Goal: Check status

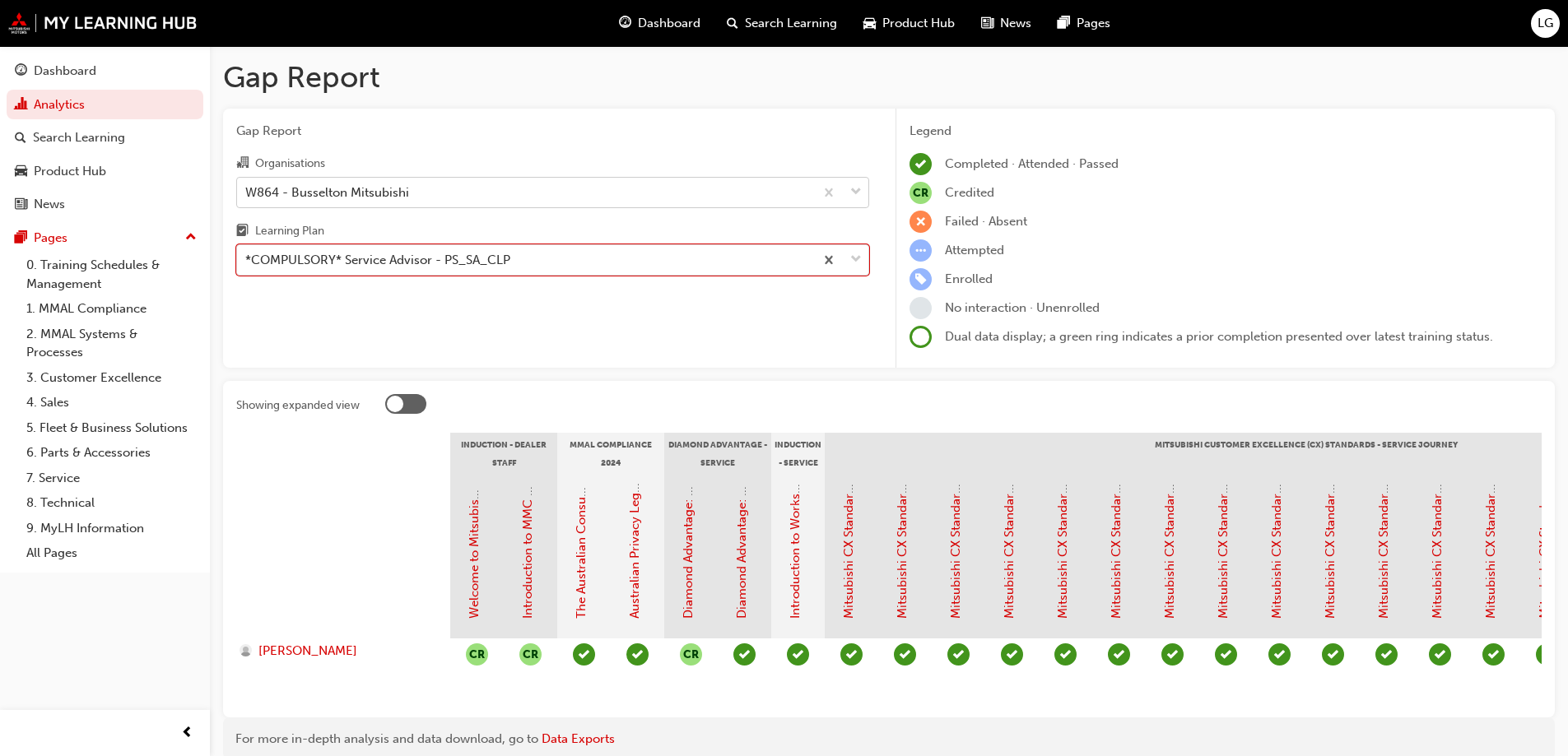
click at [353, 190] on div "W864 - Busselton Mitsubishi" at bounding box center [327, 192] width 164 height 19
click at [247, 190] on input "Organisations W864 - Busselton Mitsubishi" at bounding box center [246, 190] width 2 height 14
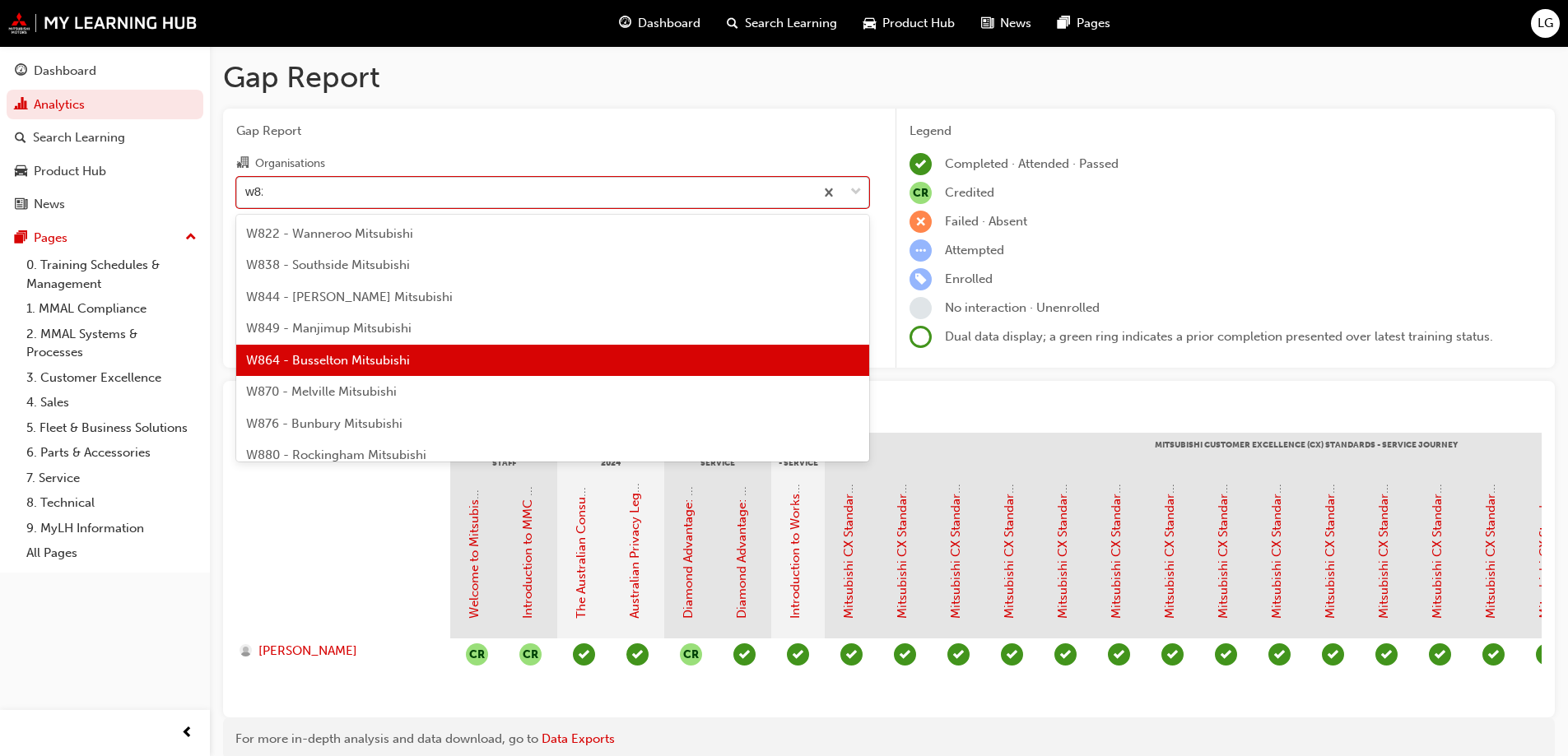
type input "w822"
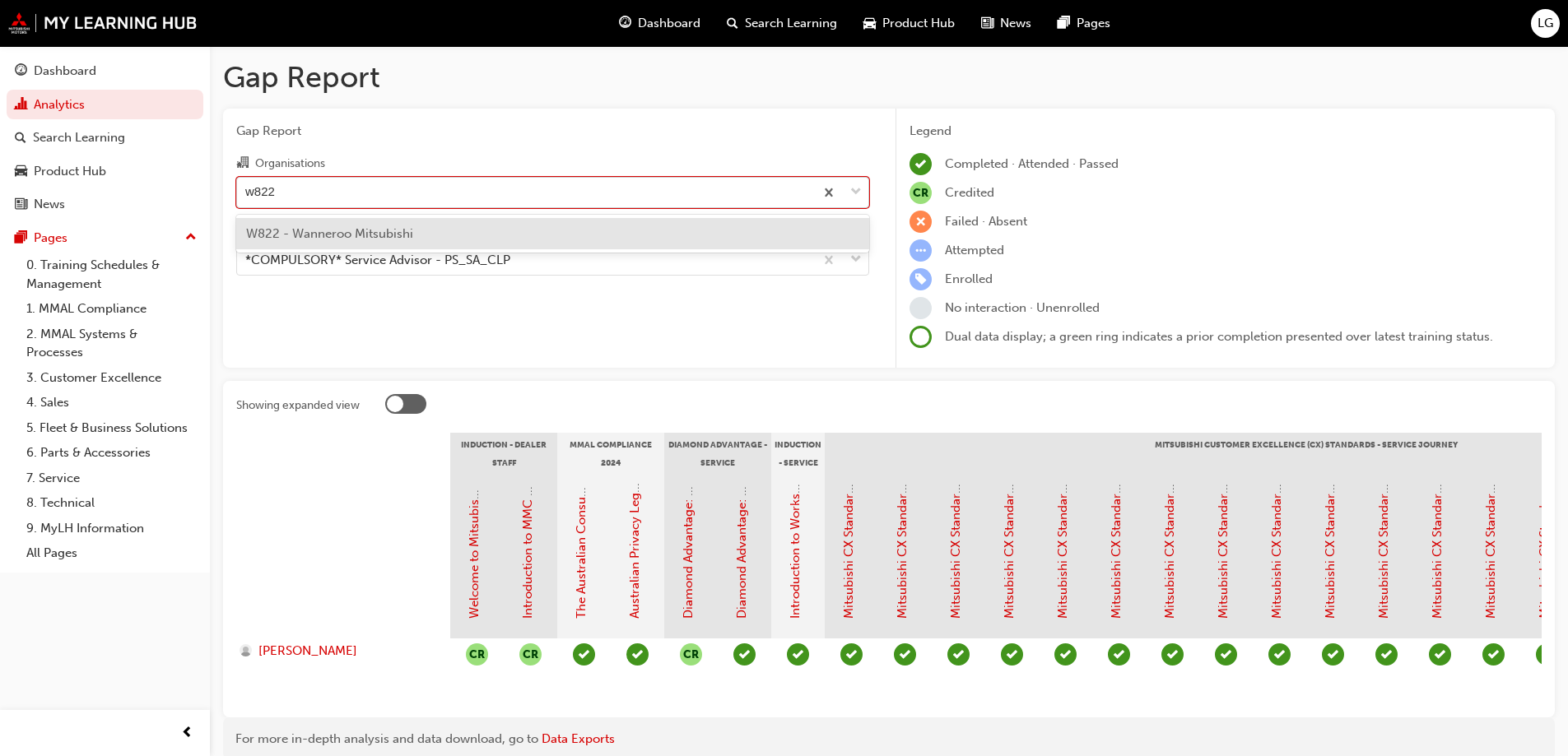
click at [344, 231] on span "W822 - Wanneroo Mitsubishi" at bounding box center [329, 234] width 167 height 15
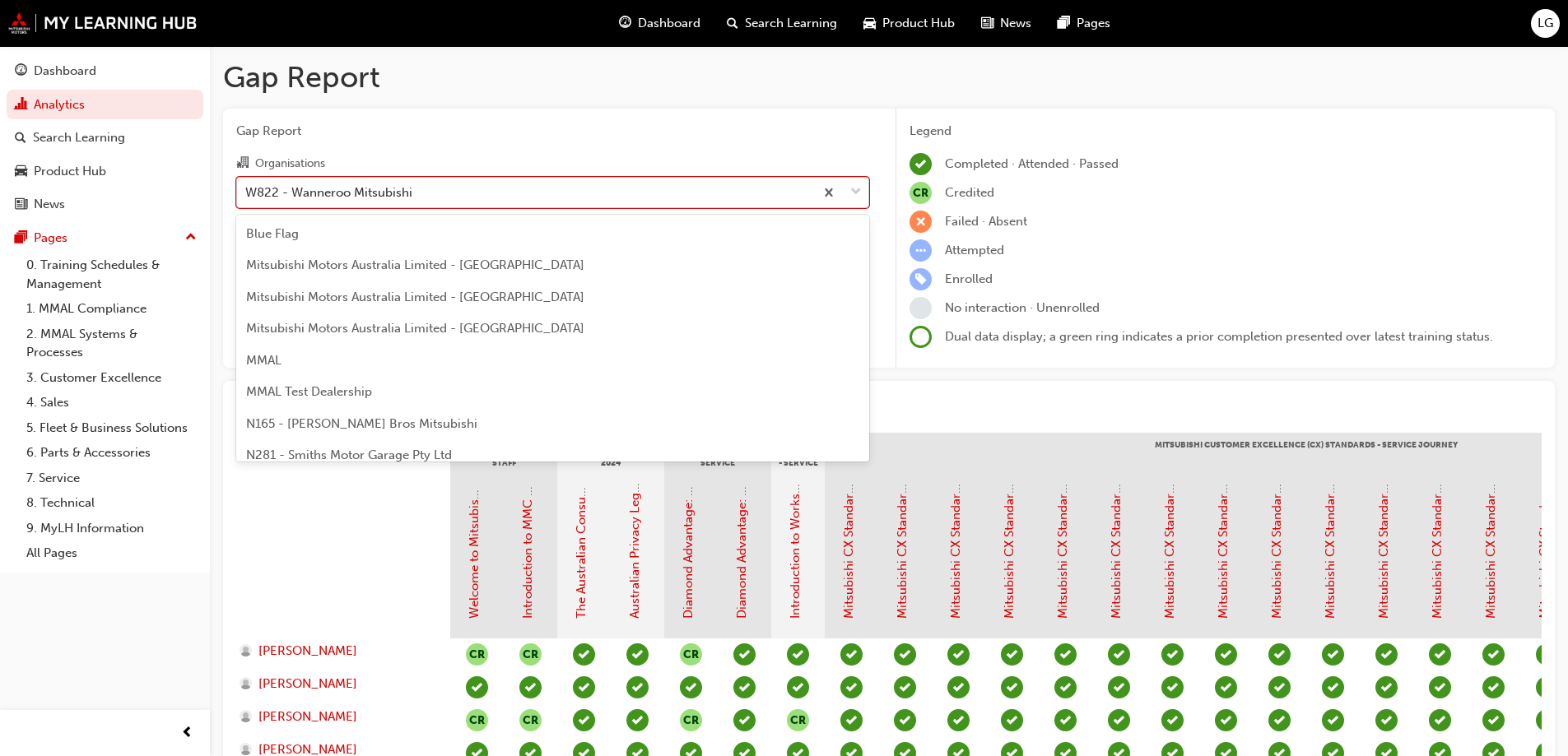
scroll to position [5499, 0]
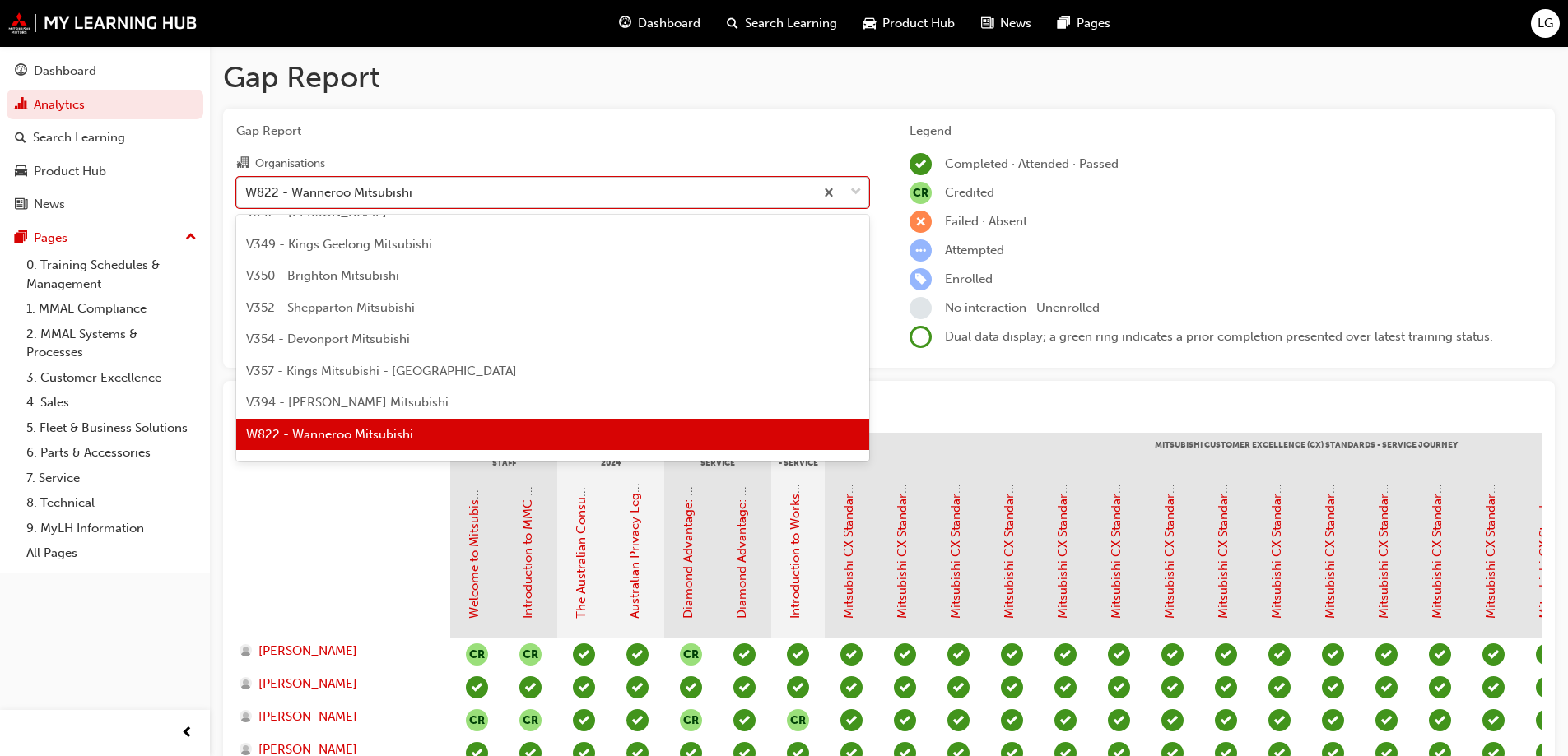
click at [324, 193] on div "W822 - Wanneroo Mitsubishi" at bounding box center [328, 192] width 167 height 19
click at [247, 193] on input "Organisations option W822 - Wanneroo Mitsubishi, selected. option W822 - Wanner…" at bounding box center [246, 190] width 2 height 14
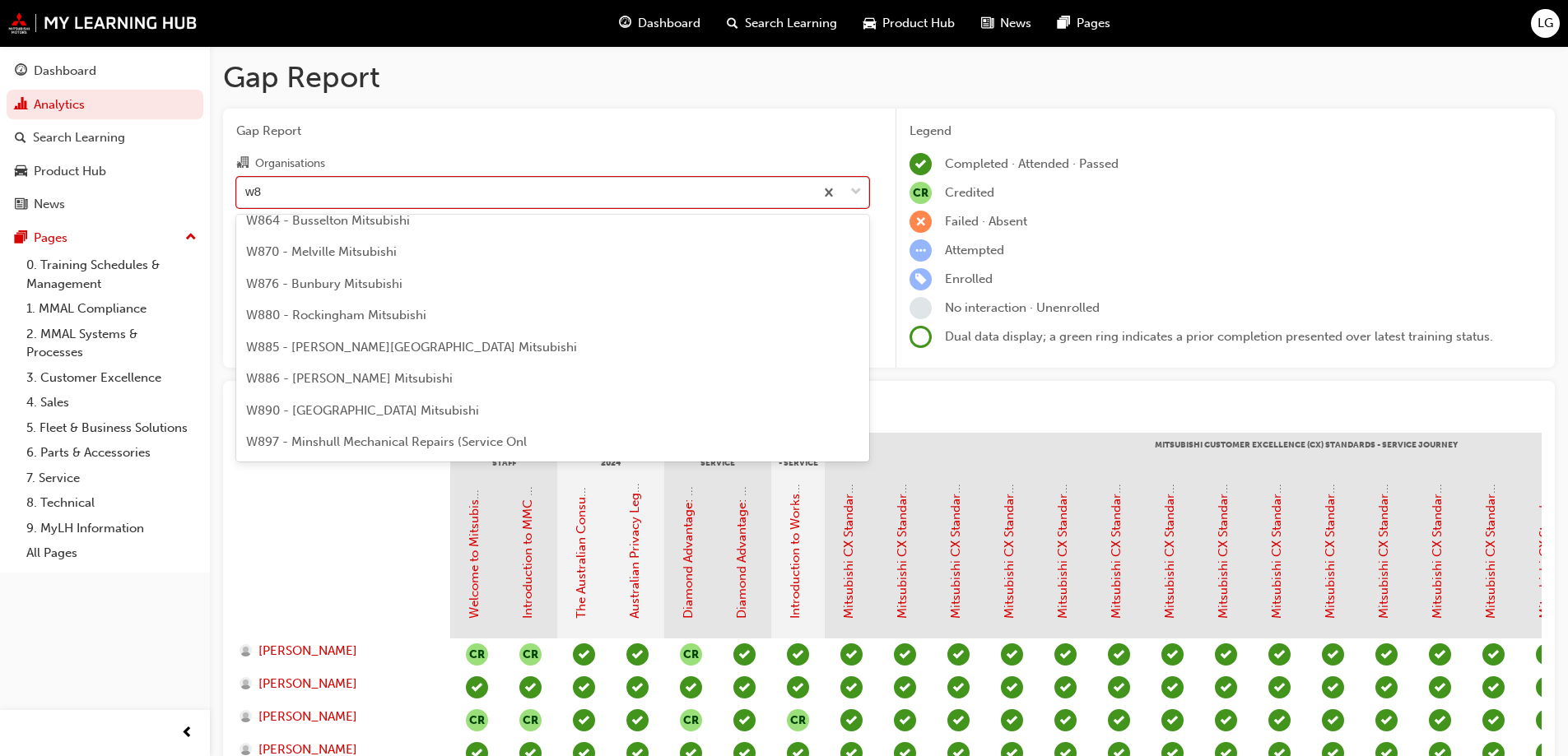
scroll to position [0, 0]
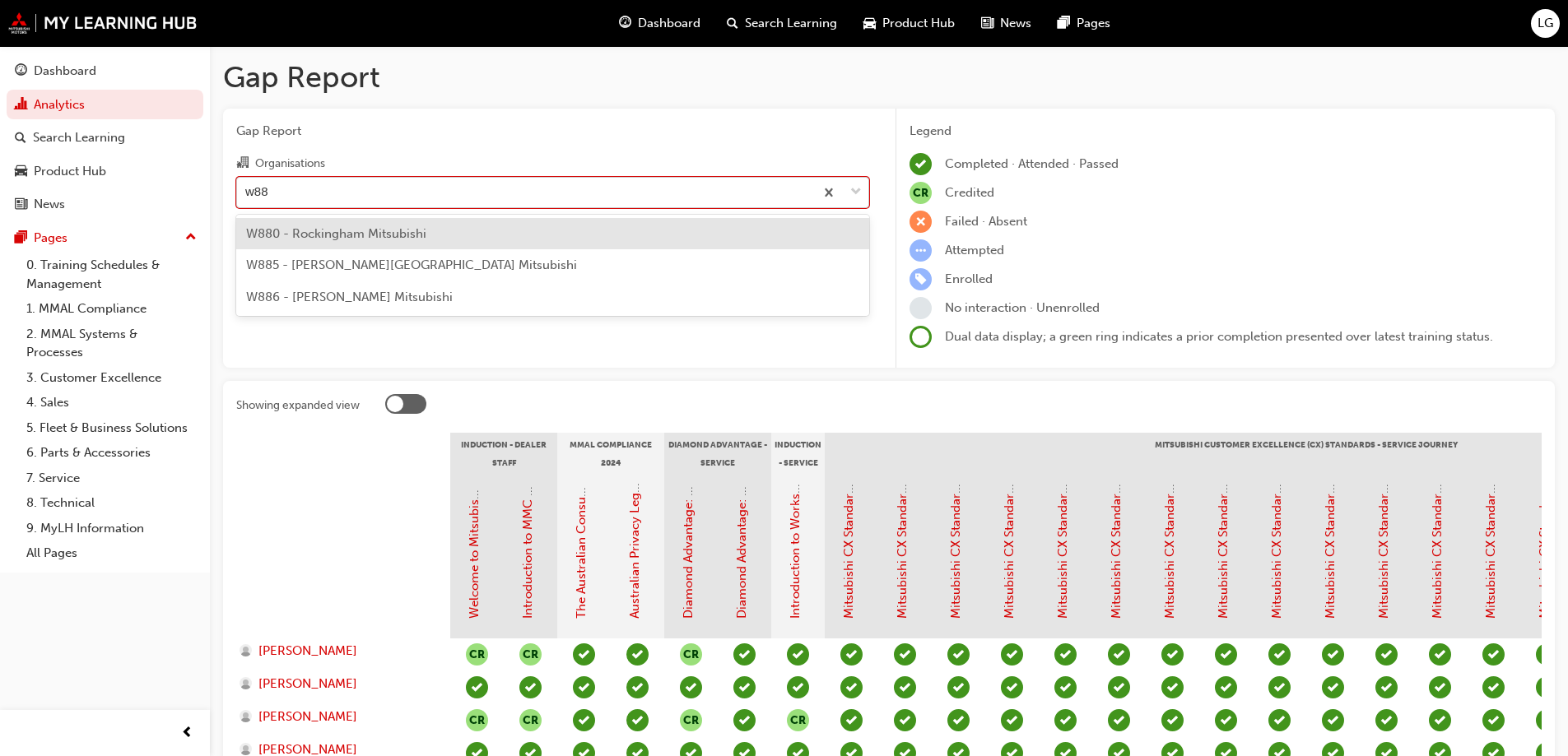
type input "w886"
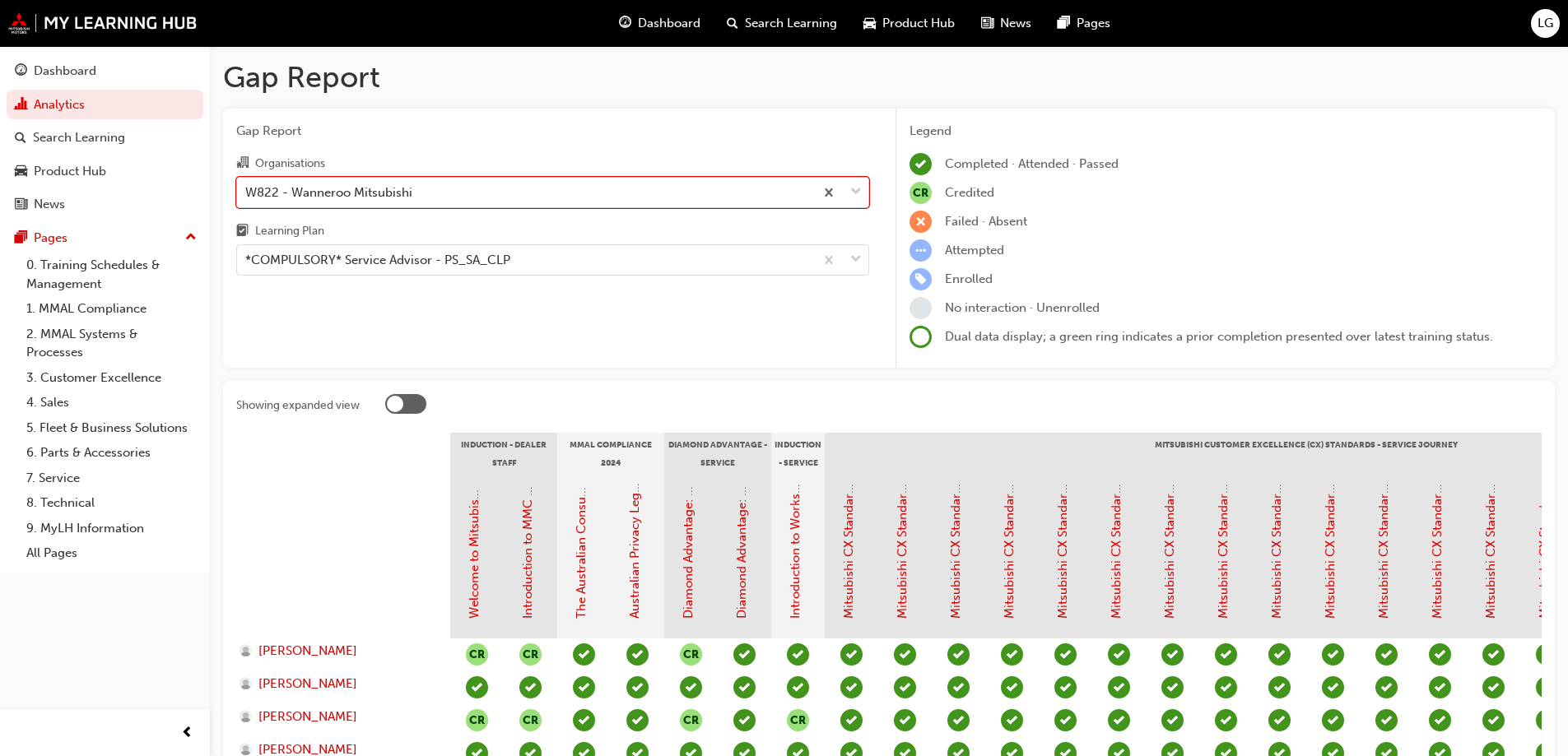
click at [284, 190] on div "W822 - Wanneroo Mitsubishi" at bounding box center [525, 191] width 577 height 29
click at [247, 190] on input "Organisations option W822 - Wanneroo Mitsubishi, selected. 0 results available.…" at bounding box center [246, 190] width 2 height 14
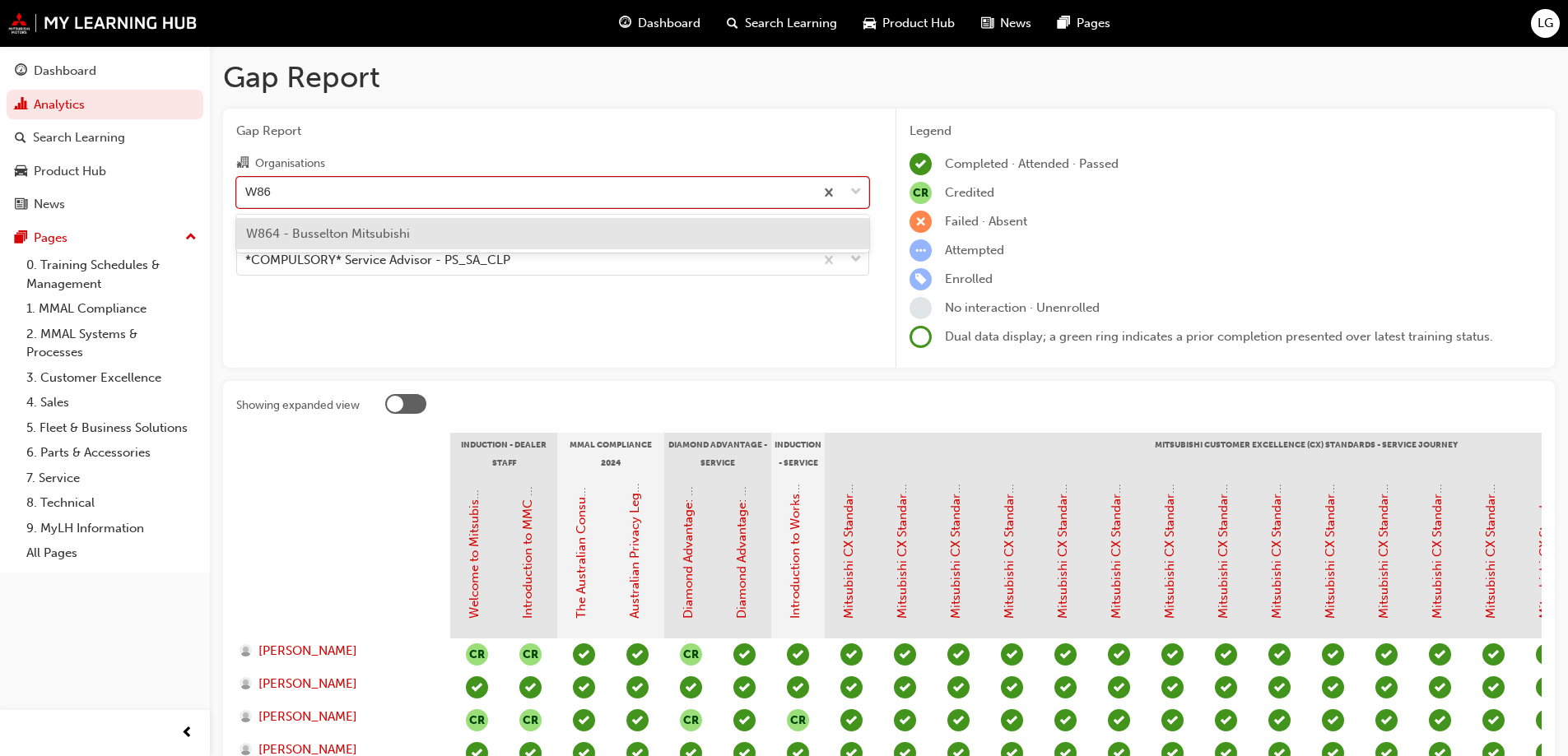
type input "W864"
click at [345, 231] on span "W864 - Busselton Mitsubishi" at bounding box center [327, 234] width 164 height 15
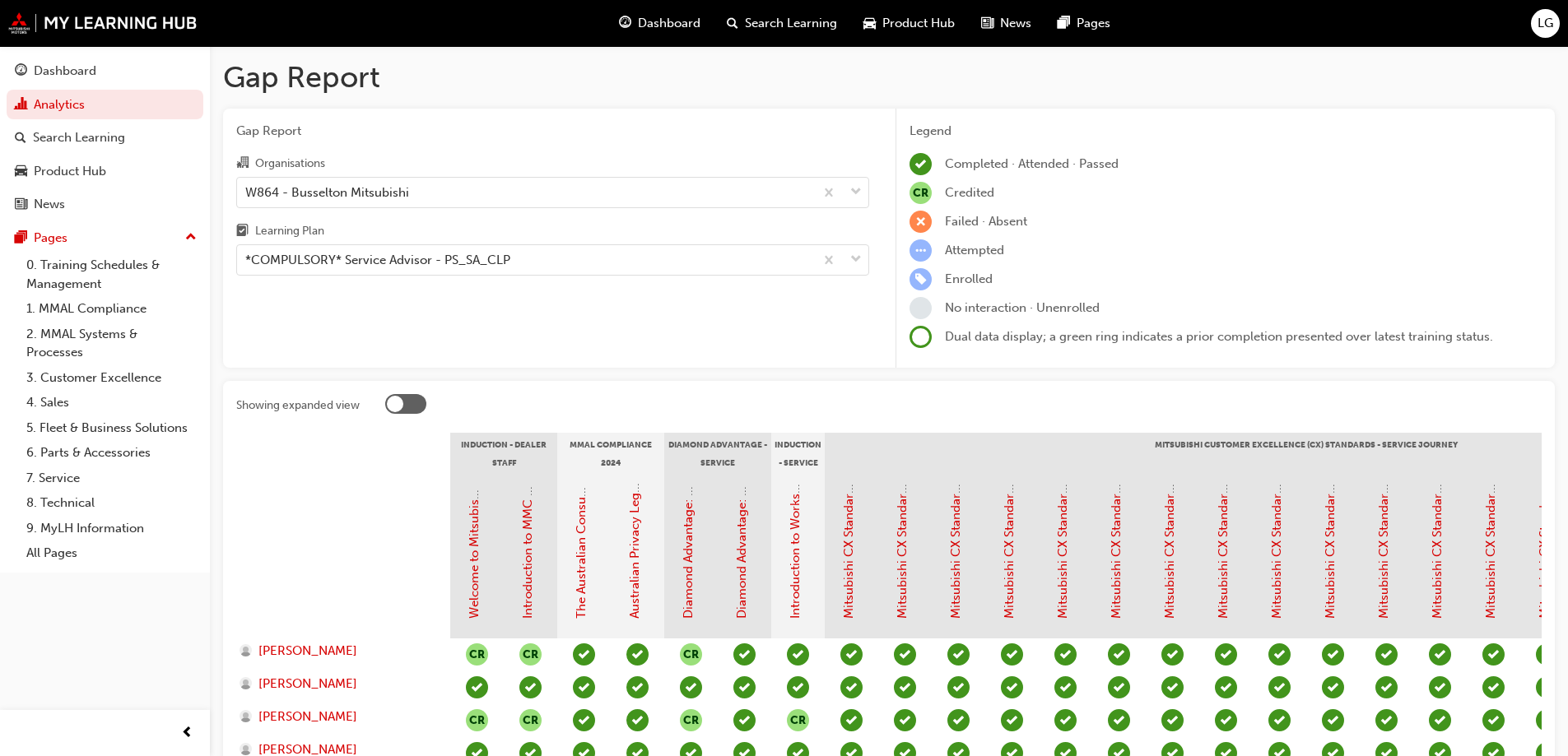
click at [318, 319] on div "Gap Report Organisations W864 - Busselton Mitsubishi Learning Plan *COMPULSORY*…" at bounding box center [553, 238] width 659 height 260
click at [299, 253] on div "*COMPULSORY* Service Advisor - PS_SA_CLP" at bounding box center [377, 260] width 265 height 19
click at [247, 253] on input "Learning Plan *COMPULSORY* Service Advisor - PS_SA_CLP" at bounding box center [246, 259] width 2 height 14
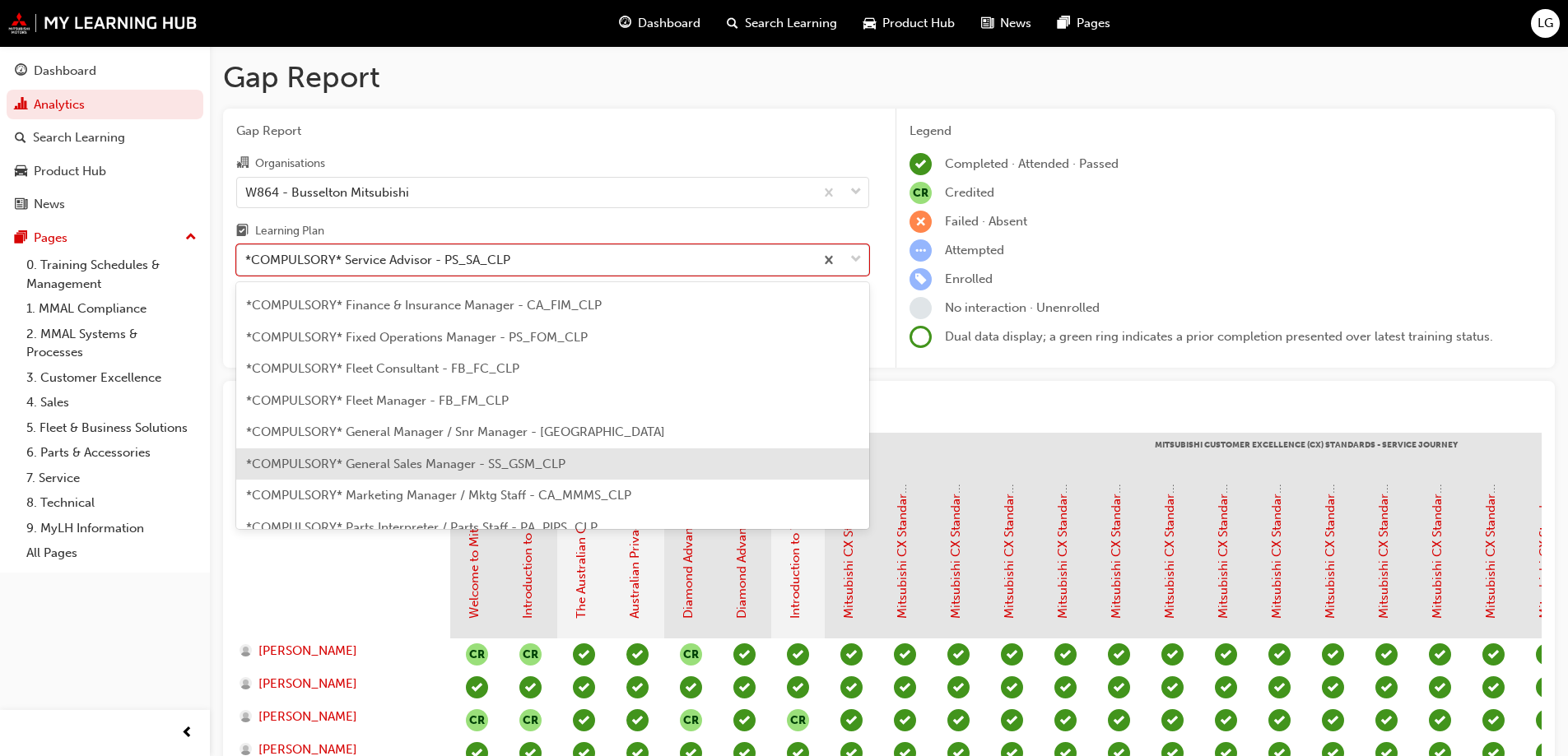
scroll to position [40, 0]
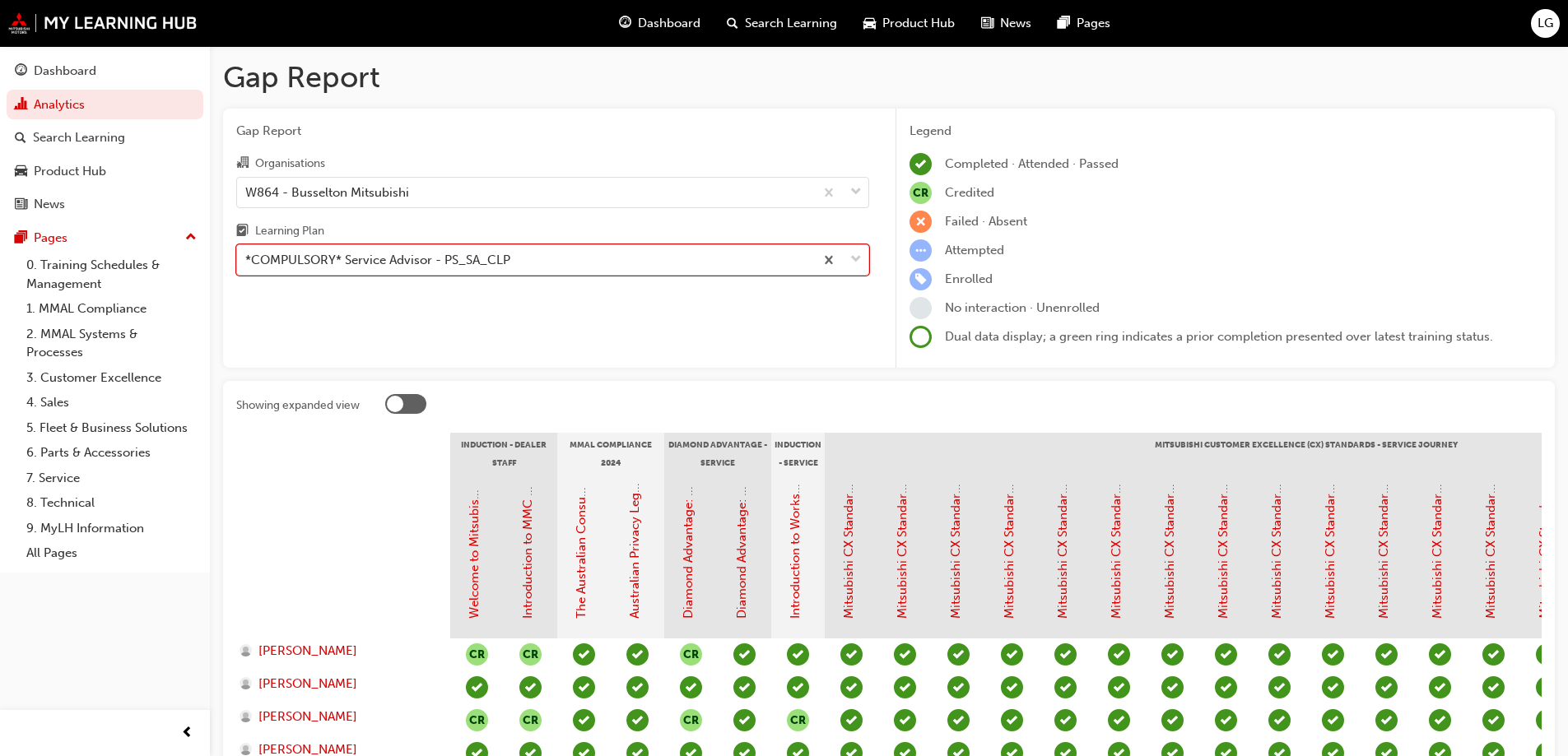
click at [340, 258] on div "*COMPULSORY* Service Advisor - PS_SA_CLP" at bounding box center [377, 260] width 265 height 19
click at [247, 258] on input "Learning Plan option *COMPULSORY* Service Advisor - PS_SA_CLP, selected. 0 resu…" at bounding box center [246, 259] width 2 height 14
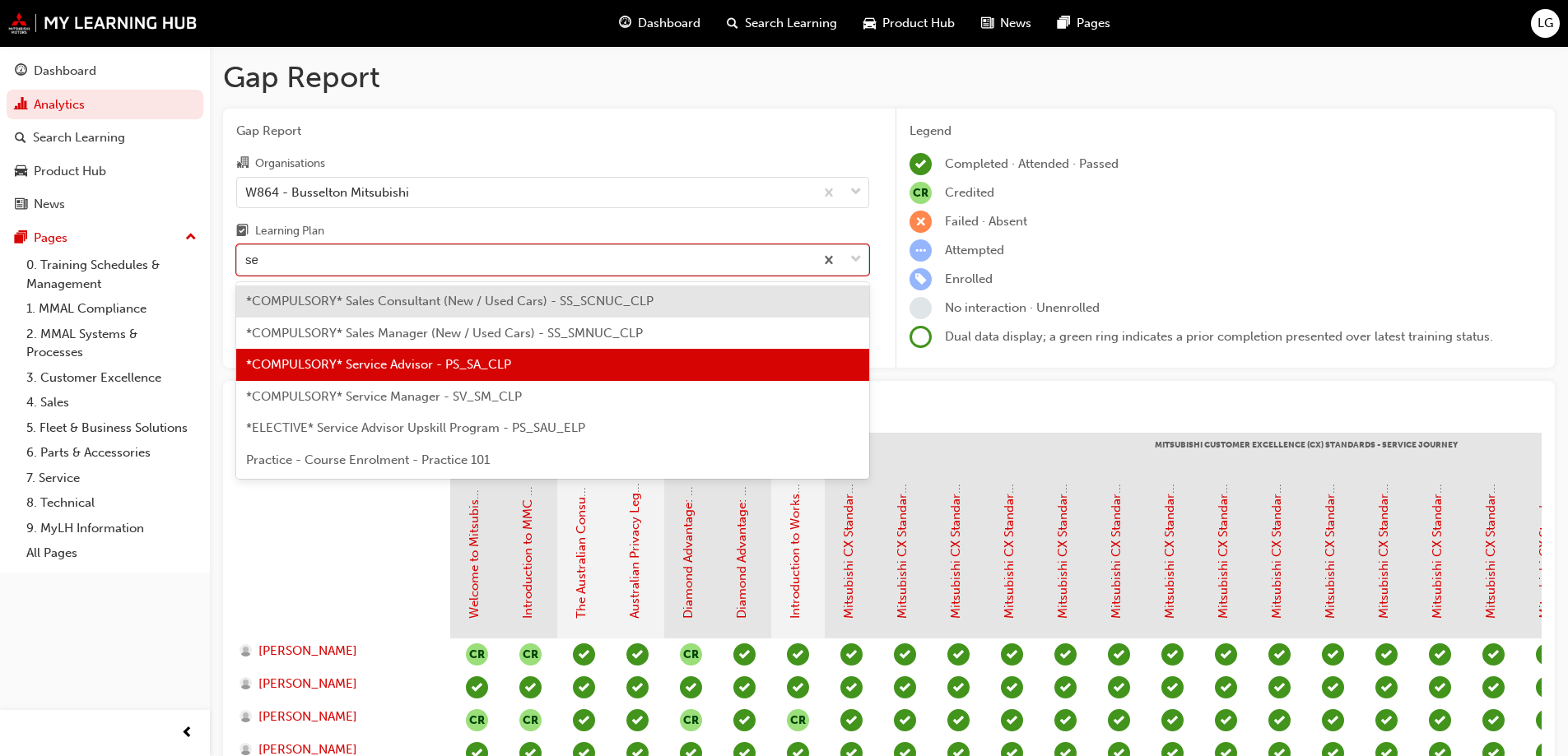
type input "ser"
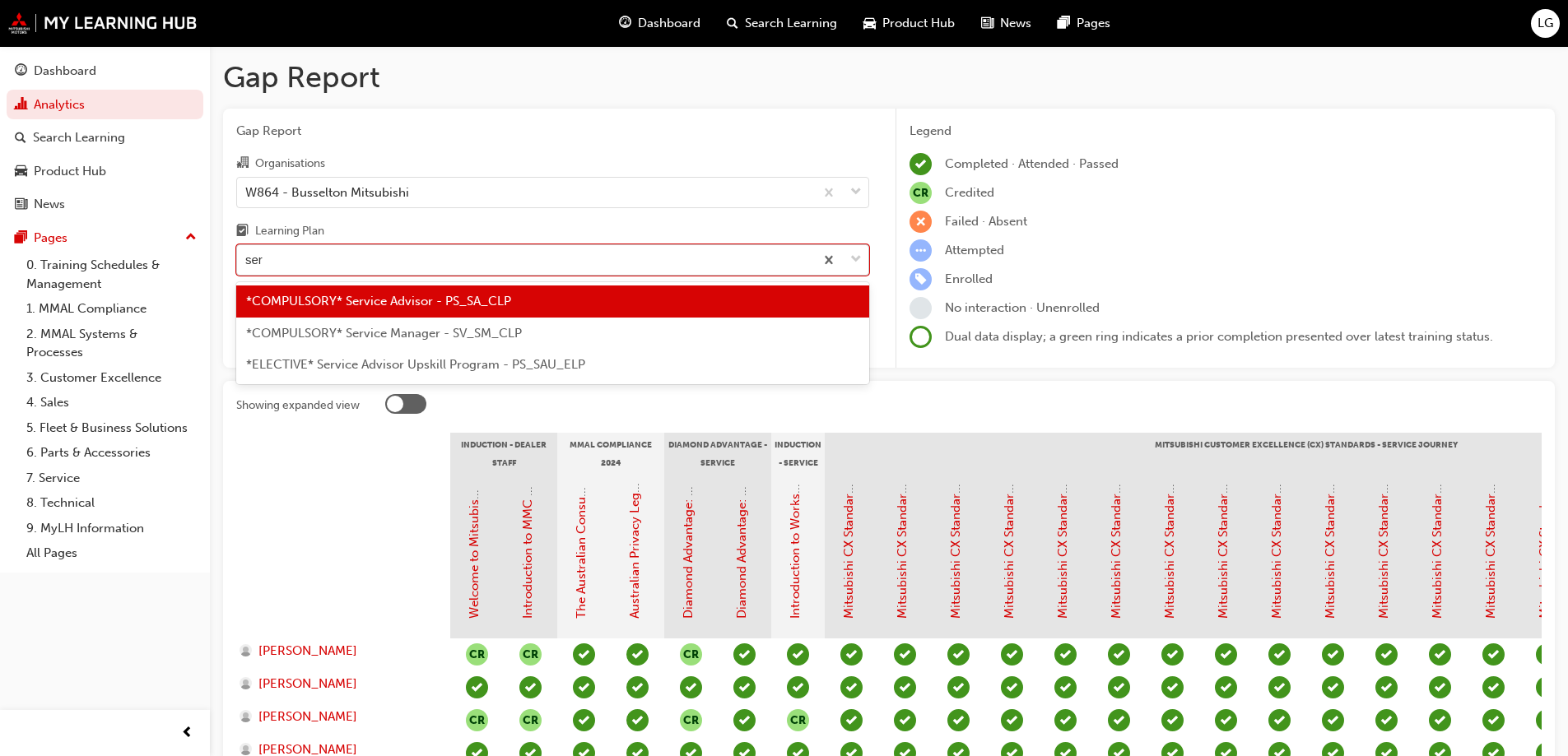
click at [330, 314] on div "*COMPULSORY* Service Advisor - PS_SA_CLP" at bounding box center [553, 301] width 632 height 32
